Goal: Task Accomplishment & Management: Manage account settings

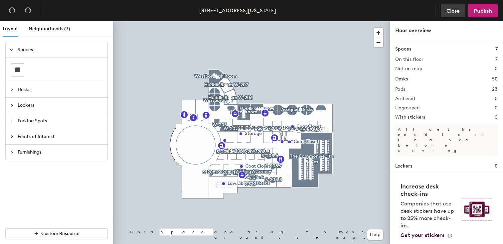
click at [455, 12] on span "Close" at bounding box center [452, 11] width 13 height 6
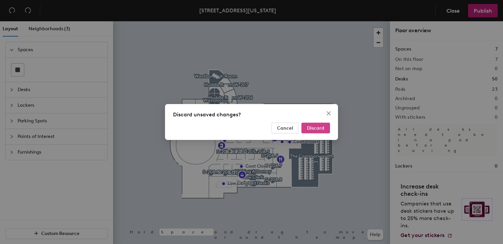
click at [311, 128] on span "Discard" at bounding box center [315, 128] width 17 height 6
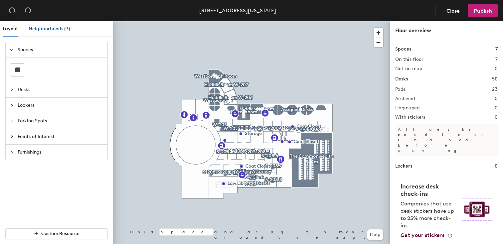
click at [47, 28] on span "Neighborhoods (3)" at bounding box center [50, 29] width 42 height 6
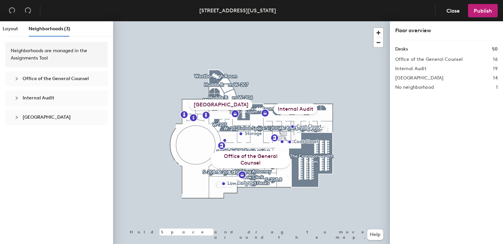
click at [38, 116] on span "[GEOGRAPHIC_DATA]" at bounding box center [47, 117] width 48 height 6
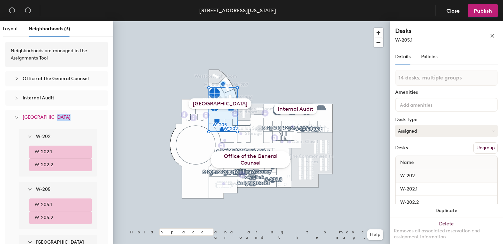
click at [66, 116] on span "[GEOGRAPHIC_DATA]" at bounding box center [61, 117] width 76 height 7
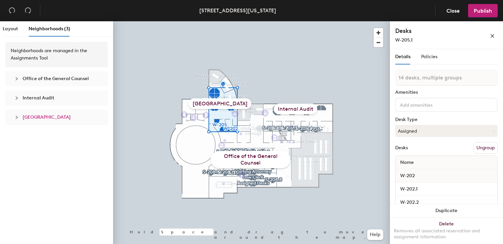
click at [55, 118] on span "Westborough Suite" at bounding box center [47, 117] width 48 height 6
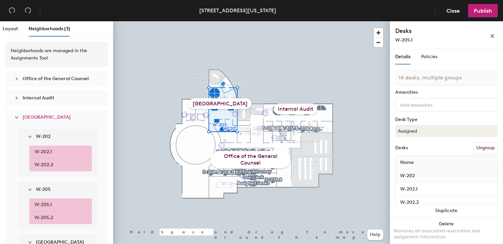
drag, startPoint x: 55, startPoint y: 118, endPoint x: 213, endPoint y: 103, distance: 159.0
click at [213, 103] on div "Westborough Suite" at bounding box center [220, 103] width 63 height 11
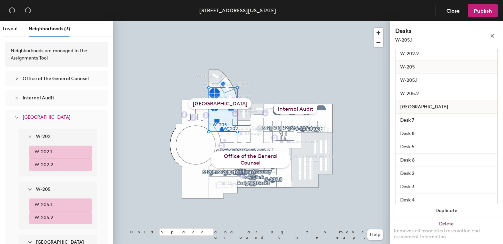
click at [414, 108] on span "Westborough" at bounding box center [424, 107] width 55 height 12
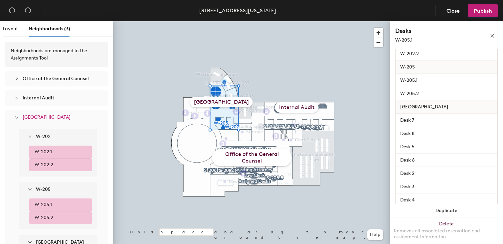
click at [300, 21] on div at bounding box center [251, 21] width 277 height 0
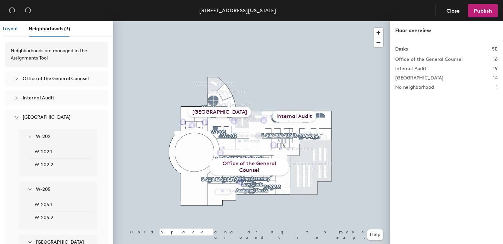
click at [12, 28] on span "Layout" at bounding box center [10, 29] width 15 height 6
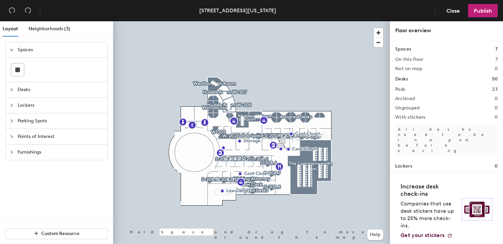
click at [212, 21] on div at bounding box center [251, 21] width 277 height 0
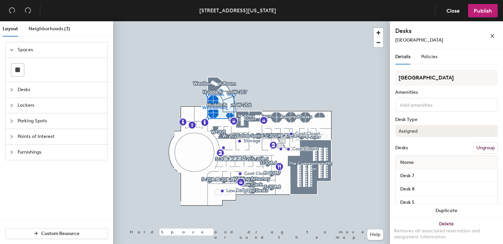
click at [423, 128] on button "Assigned" at bounding box center [446, 131] width 102 height 12
click at [329, 21] on div at bounding box center [251, 21] width 277 height 0
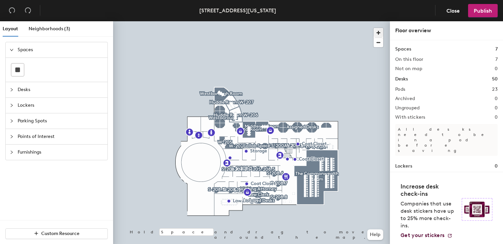
click at [379, 32] on span "button" at bounding box center [378, 33] width 10 height 10
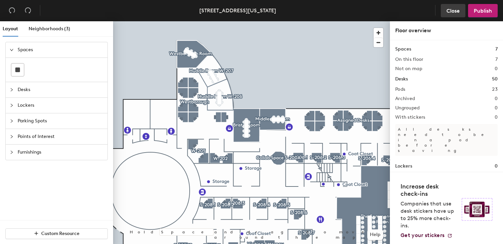
click at [453, 10] on span "Close" at bounding box center [452, 11] width 13 height 6
click at [451, 8] on div "Discard unsaved changes? Cancel Discard" at bounding box center [251, 122] width 503 height 244
click at [451, 9] on span "Close" at bounding box center [452, 11] width 13 height 6
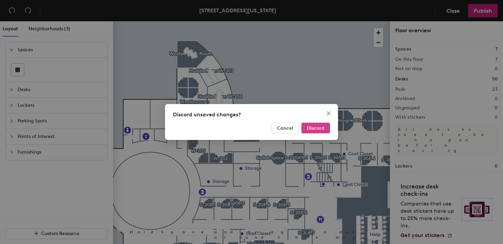
click at [306, 126] on button "Discard" at bounding box center [315, 128] width 29 height 11
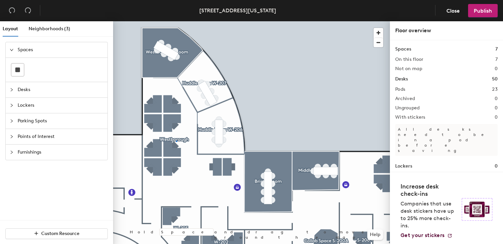
click at [176, 21] on div at bounding box center [251, 21] width 277 height 0
click at [163, 21] on div at bounding box center [251, 21] width 277 height 0
click at [163, 139] on div at bounding box center [163, 139] width 1 height 1
click at [39, 27] on span "Neighborhoods (3)" at bounding box center [50, 29] width 42 height 6
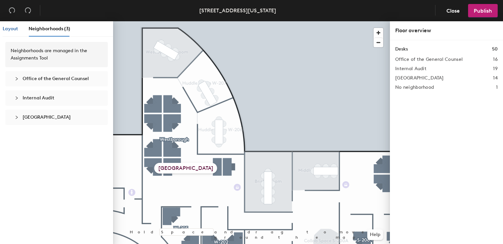
click at [13, 28] on span "Layout" at bounding box center [10, 29] width 15 height 6
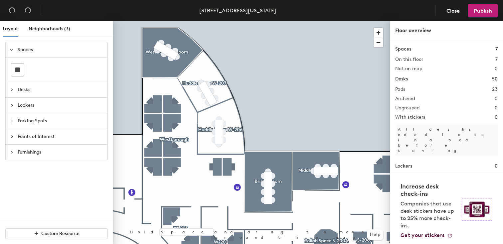
click at [159, 21] on div at bounding box center [251, 21] width 277 height 0
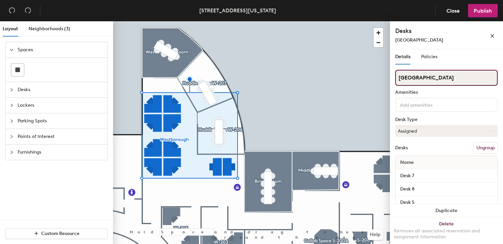
click at [438, 83] on input "Westborough" at bounding box center [446, 78] width 102 height 16
click at [471, 77] on input "Westborough Suite booking paused" at bounding box center [446, 78] width 102 height 16
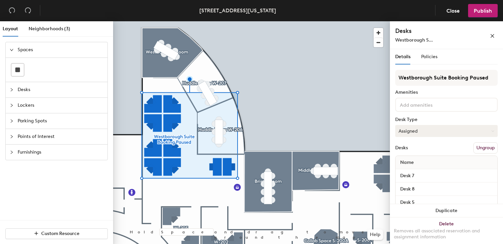
click at [417, 133] on button "Assigned" at bounding box center [446, 131] width 102 height 12
click at [471, 96] on div "Westborough Suite Booking Paused Amenities Desk Type Assigned Desks Ungroup Nam…" at bounding box center [446, 188] width 102 height 237
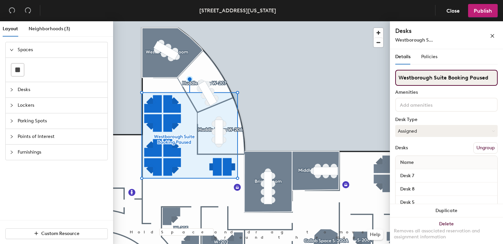
click at [380, 78] on div "Layout Neighborhoods (3) Spaces Desks Lockers Parking Spots Points of Interest …" at bounding box center [251, 133] width 503 height 225
type input "Booking Paused"
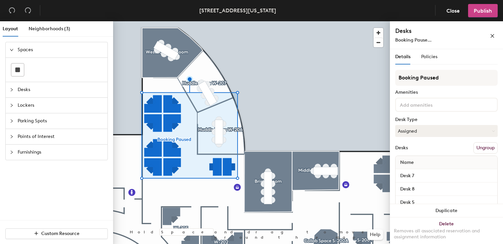
click at [486, 12] on span "Publish" at bounding box center [483, 11] width 18 height 6
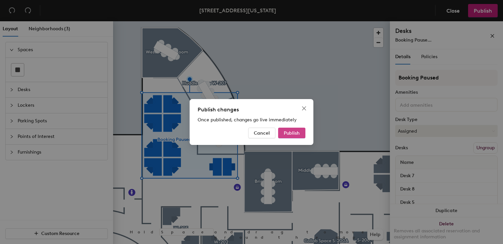
click at [292, 132] on span "Publish" at bounding box center [292, 133] width 16 height 6
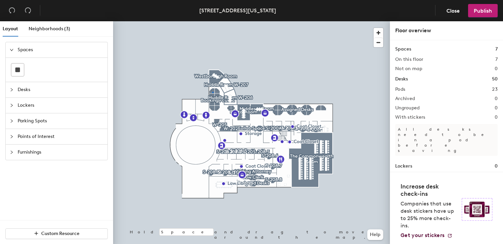
click at [212, 21] on div at bounding box center [251, 21] width 277 height 0
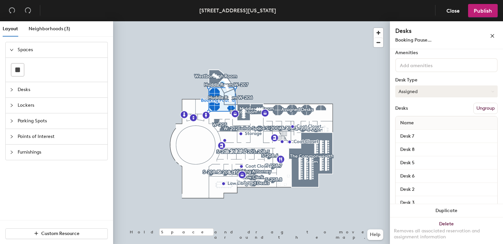
scroll to position [40, 0]
click at [431, 92] on button "Assigned" at bounding box center [446, 91] width 102 height 12
click at [418, 120] on div "Hot" at bounding box center [428, 121] width 67 height 10
click at [417, 92] on button "Hot" at bounding box center [446, 91] width 102 height 12
click at [416, 111] on div "Assigned" at bounding box center [428, 111] width 67 height 10
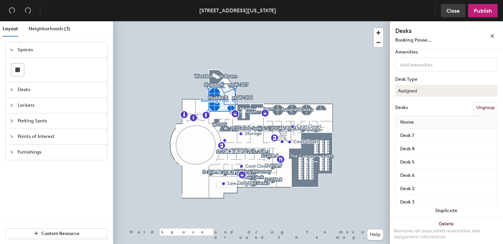
click at [455, 12] on span "Close" at bounding box center [452, 11] width 13 height 6
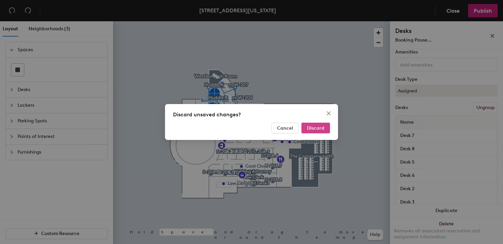
click at [312, 130] on span "Discard" at bounding box center [315, 128] width 17 height 6
